Goal: Find specific fact: Find specific page/section

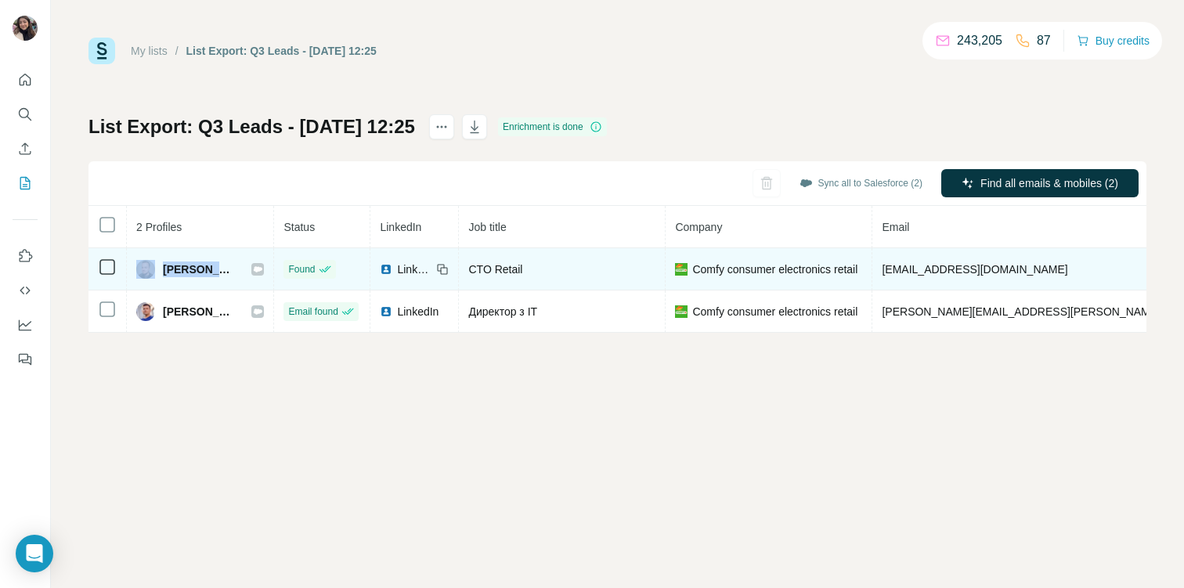
drag, startPoint x: 236, startPoint y: 276, endPoint x: 152, endPoint y: 275, distance: 83.8
click at [152, 275] on div "[PERSON_NAME]" at bounding box center [200, 269] width 128 height 19
copy div "[PERSON_NAME]"
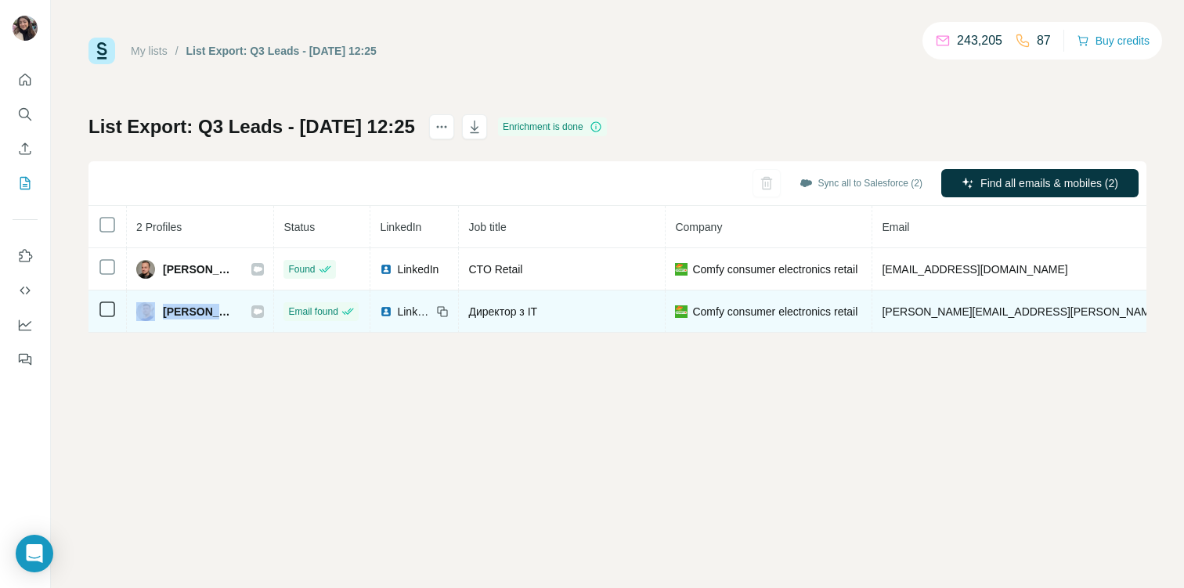
drag, startPoint x: 157, startPoint y: 309, endPoint x: 240, endPoint y: 313, distance: 83.1
click at [240, 313] on div "[PERSON_NAME]" at bounding box center [200, 311] width 128 height 19
copy div "[PERSON_NAME]"
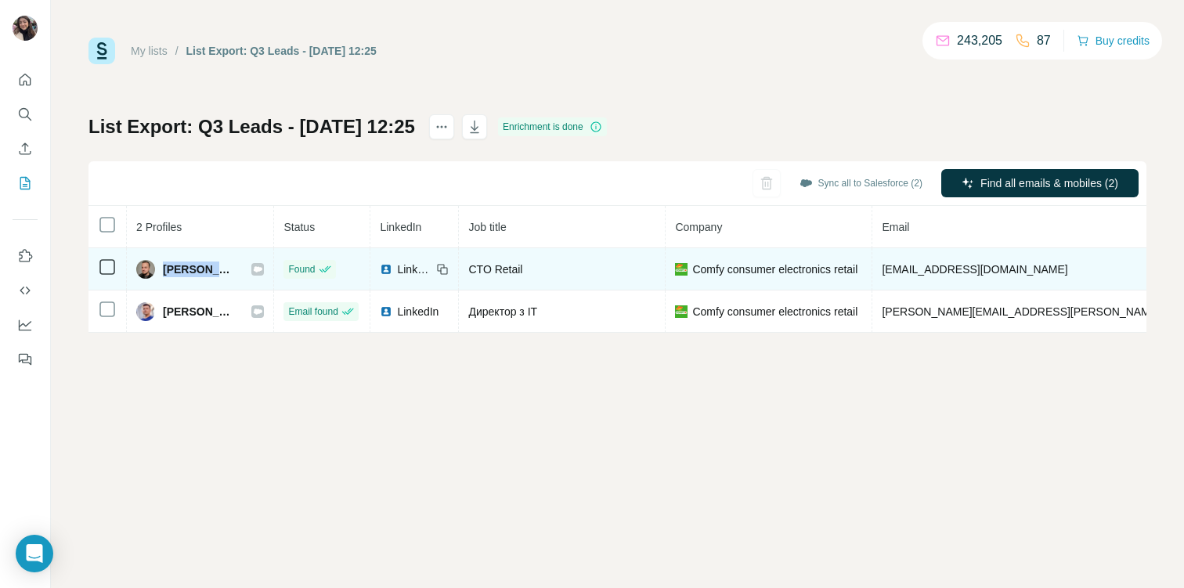
drag, startPoint x: 237, startPoint y: 268, endPoint x: 161, endPoint y: 267, distance: 75.9
click at [161, 267] on div "[PERSON_NAME]" at bounding box center [200, 269] width 128 height 19
copy span "[PERSON_NAME]"
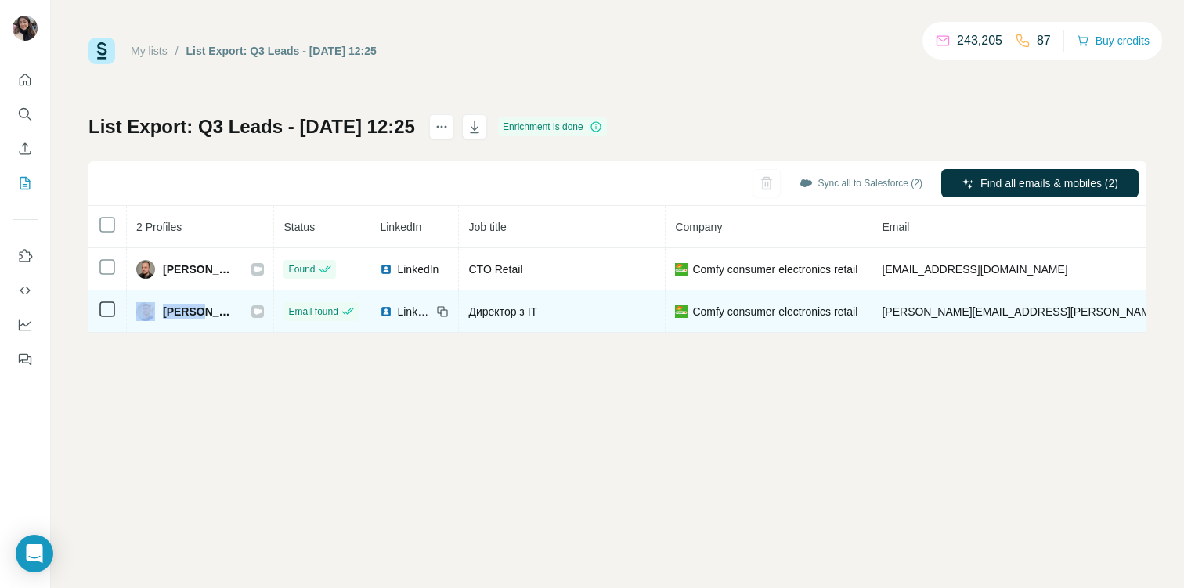
drag, startPoint x: 157, startPoint y: 316, endPoint x: 198, endPoint y: 315, distance: 40.7
click at [198, 315] on div "[PERSON_NAME]" at bounding box center [185, 311] width 99 height 19
copy div "[PERSON_NAME]"
click at [171, 313] on span "[PERSON_NAME]" at bounding box center [199, 312] width 73 height 16
drag, startPoint x: 164, startPoint y: 312, endPoint x: 254, endPoint y: 313, distance: 89.2
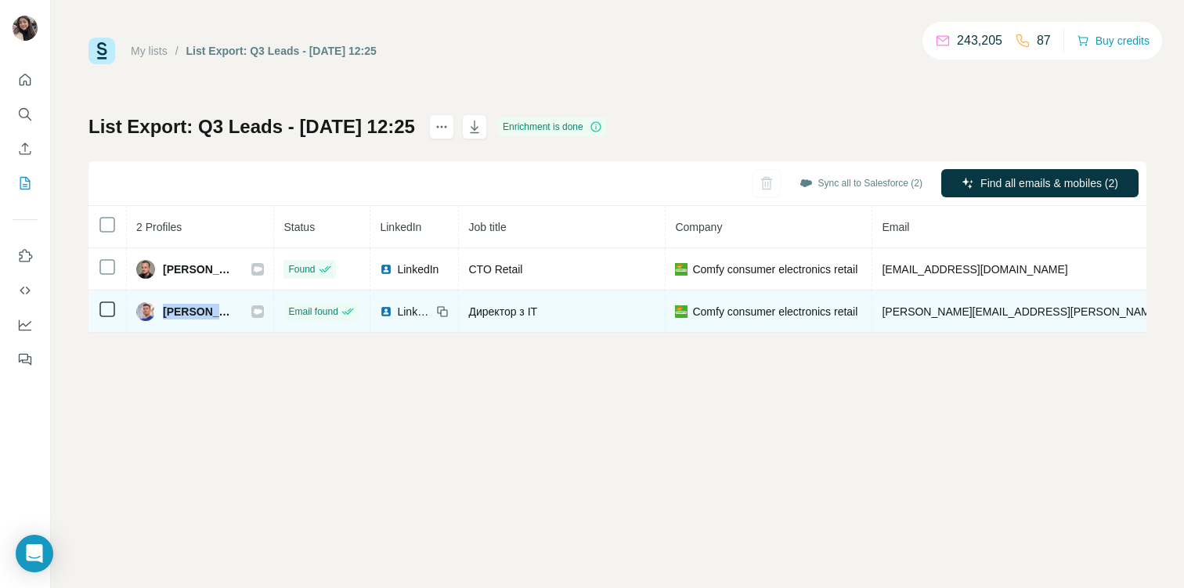
click at [254, 312] on div "[PERSON_NAME]" at bounding box center [200, 311] width 128 height 19
copy div "[PERSON_NAME]"
click at [255, 312] on icon at bounding box center [258, 310] width 9 height 5
